Goal: Task Accomplishment & Management: Manage account settings

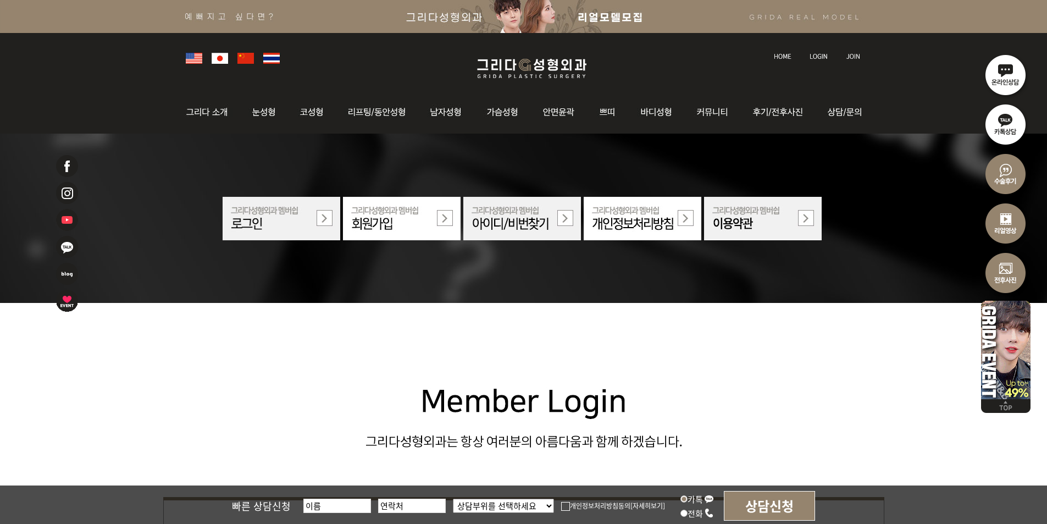
click at [808, 53] on link at bounding box center [819, 45] width 31 height 15
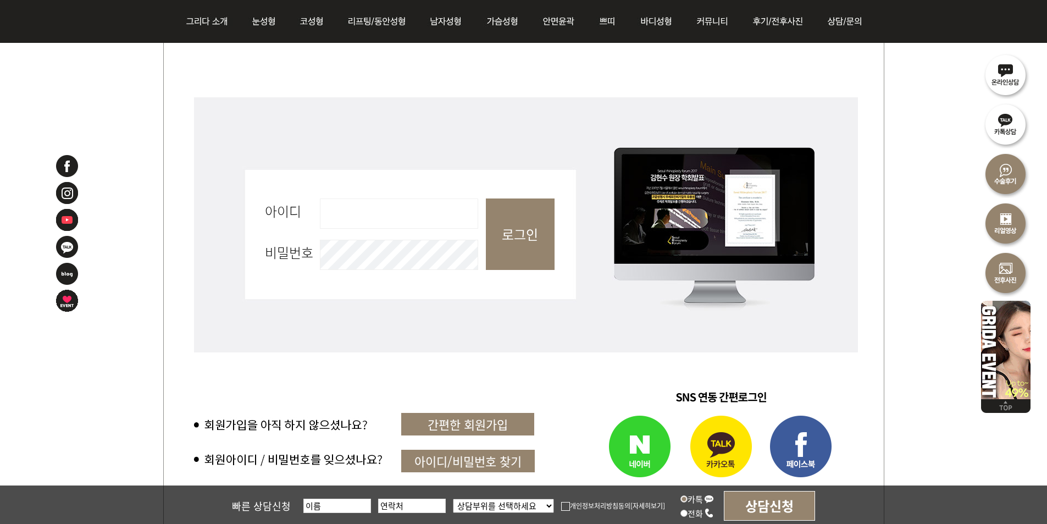
scroll to position [439, 0]
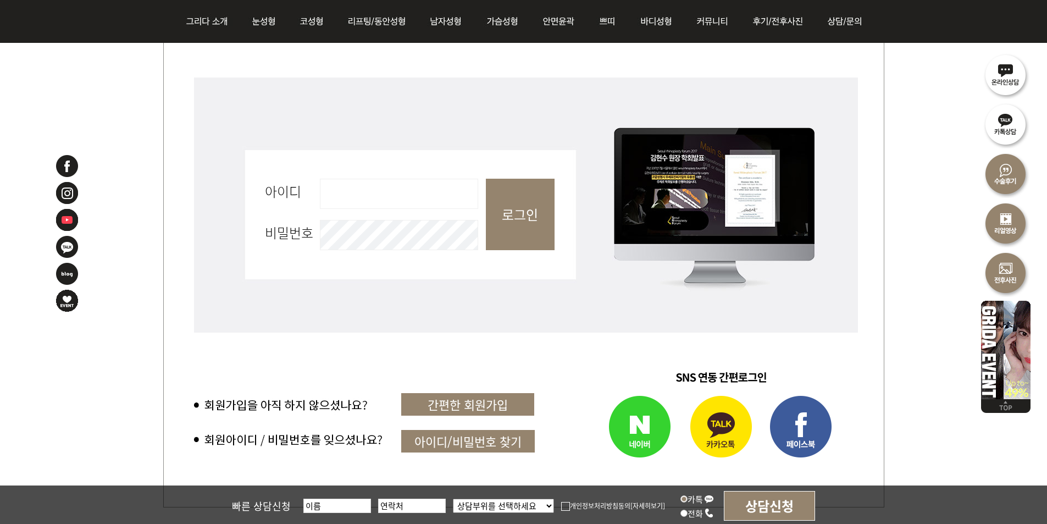
click at [403, 190] on input "아이디 필수" at bounding box center [399, 194] width 158 height 30
type input "admin"
click at [527, 203] on input "로그인" at bounding box center [520, 214] width 69 height 71
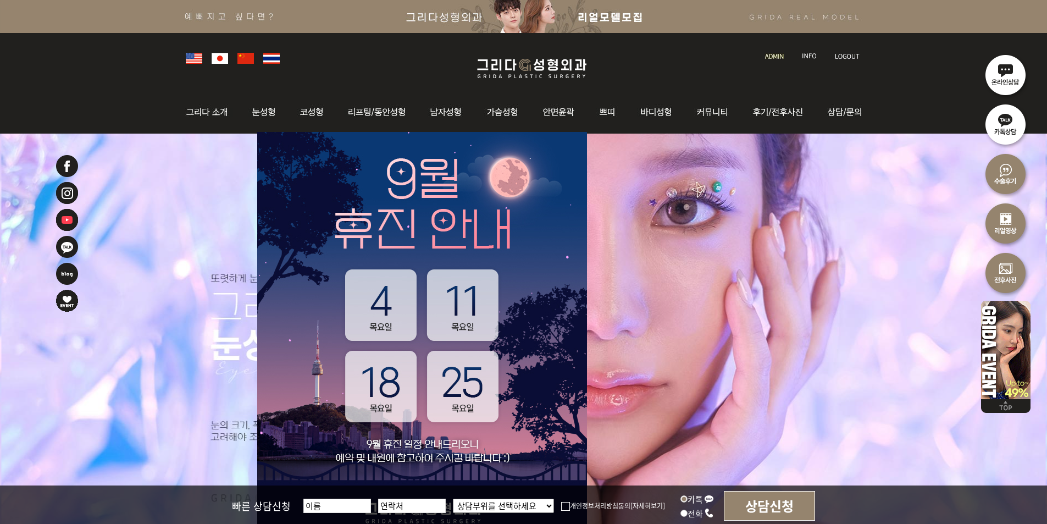
click at [774, 54] on img at bounding box center [774, 56] width 19 height 6
